Goal: Information Seeking & Learning: Find specific fact

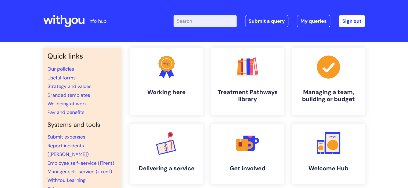
click at [188, 23] on input "Enter your search term here..." at bounding box center [204, 21] width 63 height 12
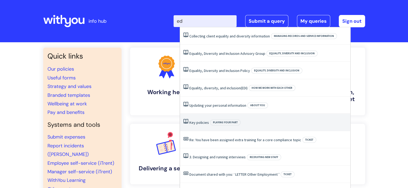
type input "e"
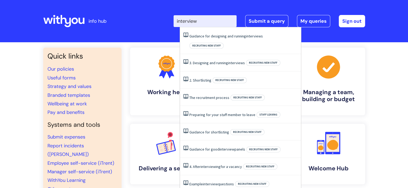
type input "interview"
click button "Search" at bounding box center [0, 0] width 0 height 0
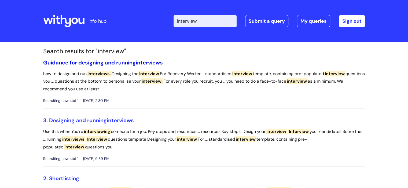
click at [105, 61] on link "Guidance for designing and running interviews" at bounding box center [103, 62] width 120 height 7
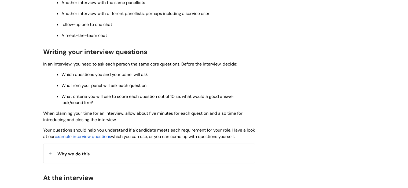
scroll to position [373, 0]
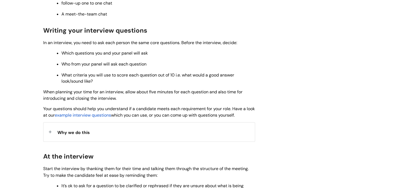
click at [94, 118] on span "example interview questions" at bounding box center [83, 116] width 56 height 6
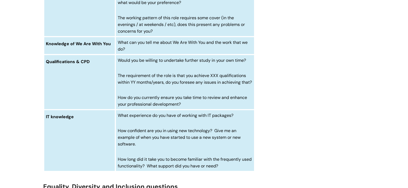
scroll to position [1911, 0]
